Goal: Transaction & Acquisition: Purchase product/service

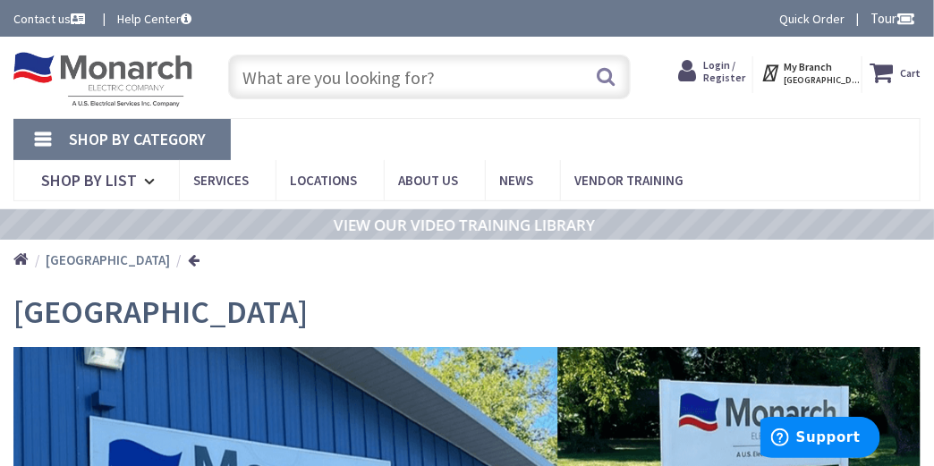
click at [273, 71] on input "text" at bounding box center [429, 77] width 403 height 45
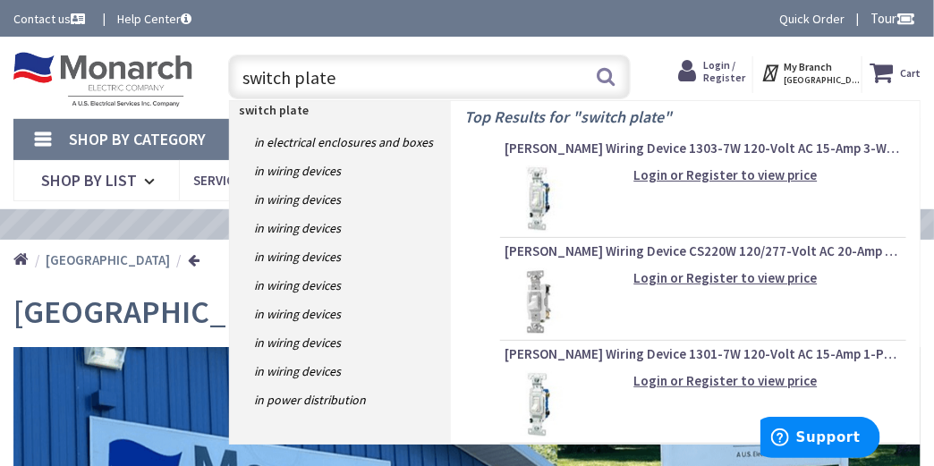
type input "switch plates"
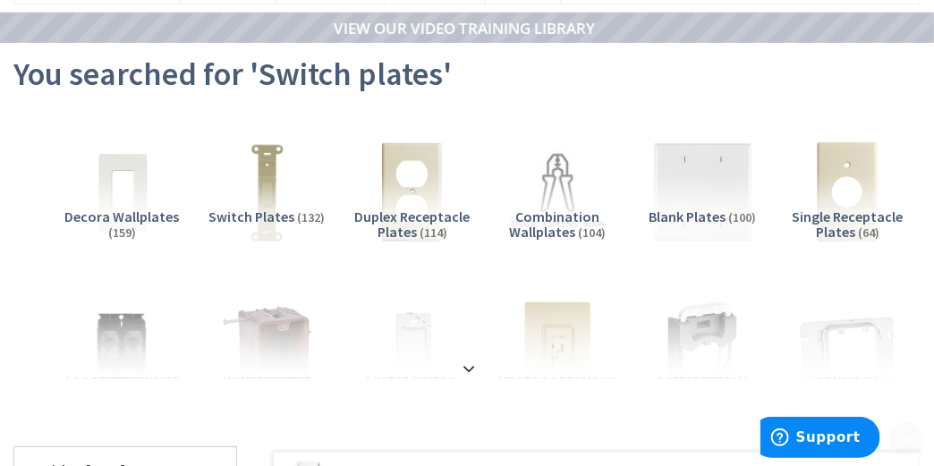
scroll to position [238, 0]
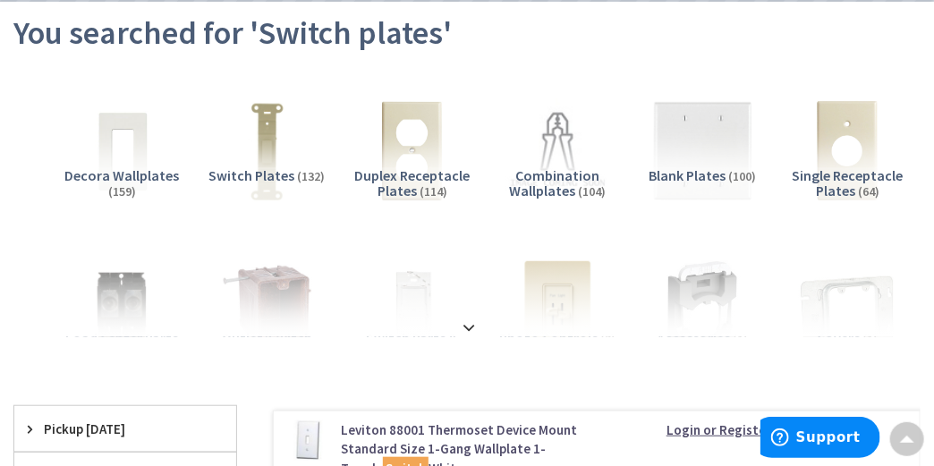
click at [403, 166] on span "Duplex Receptacle Plates" at bounding box center [411, 183] width 115 height 34
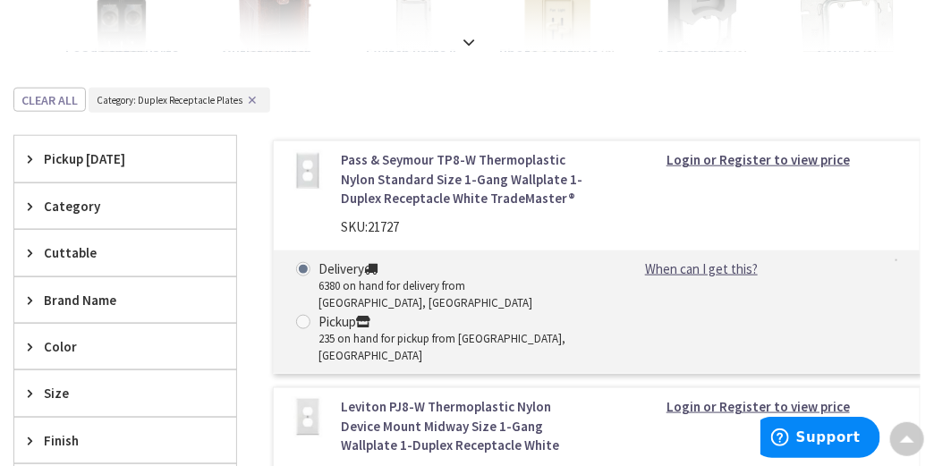
scroll to position [570, 0]
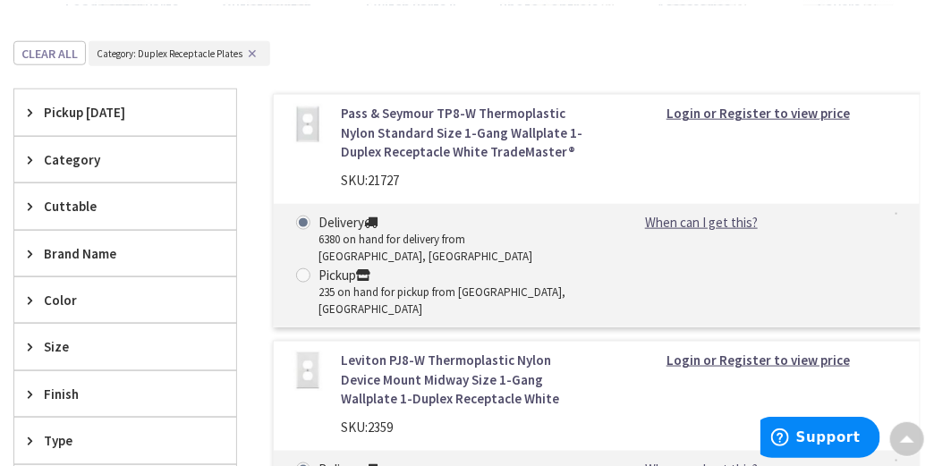
click at [147, 291] on span "Color" at bounding box center [117, 300] width 146 height 19
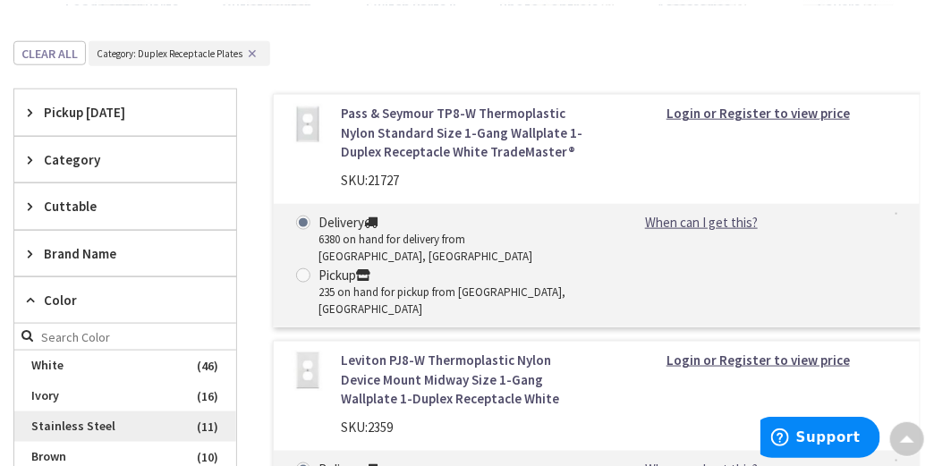
click at [126, 411] on span "Stainless Steel" at bounding box center [125, 426] width 222 height 30
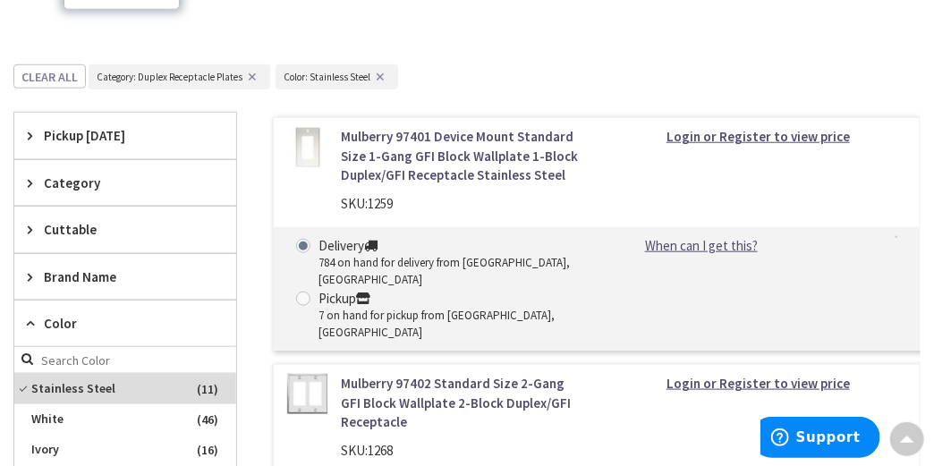
scroll to position [0, 0]
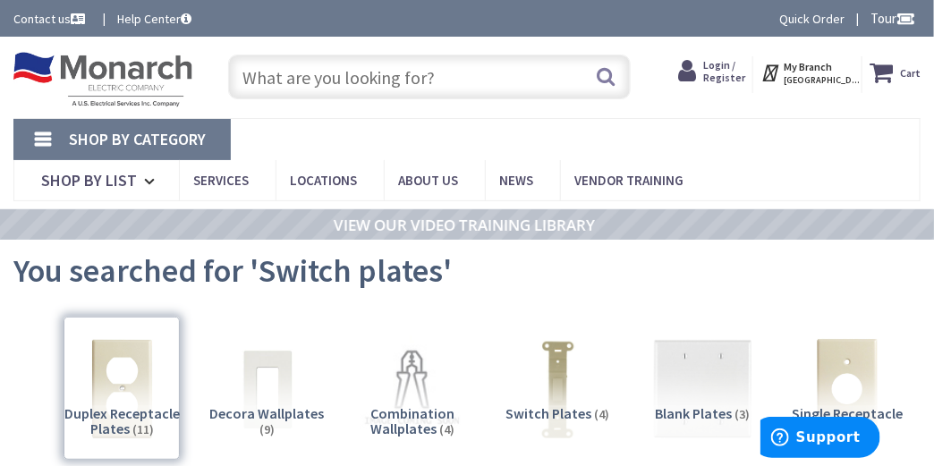
click at [252, 74] on input "text" at bounding box center [429, 77] width 403 height 45
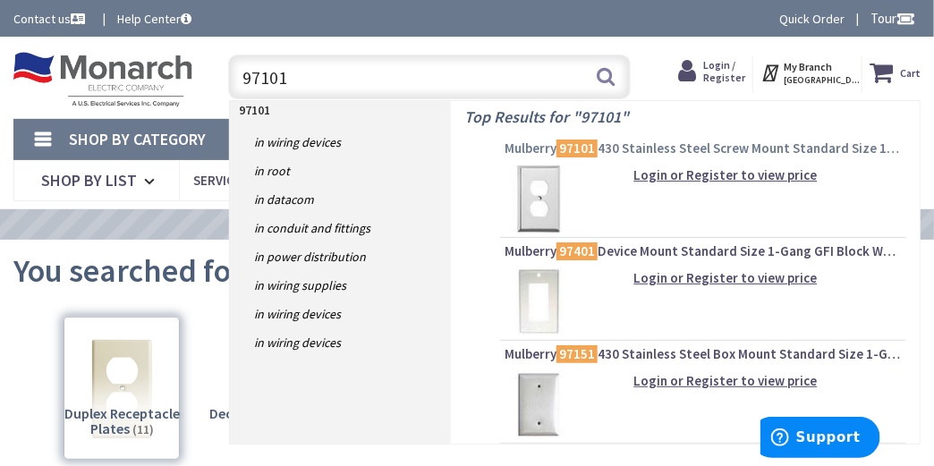
type input "97101"
click at [623, 143] on span "Mulberry 97101 430 Stainless Steel Screw Mount Standard Size 1-Gang Wallplate 1…" at bounding box center [702, 149] width 397 height 18
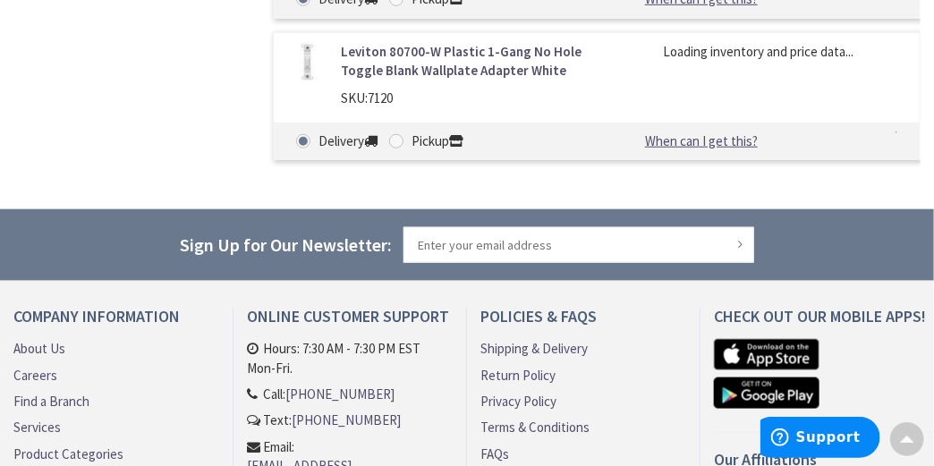
scroll to position [2820, 0]
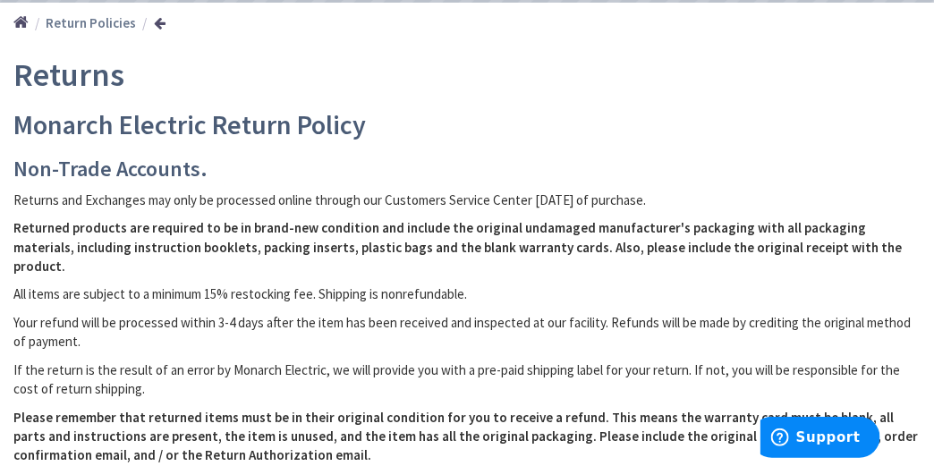
scroll to position [238, 0]
